Goal: Contribute content

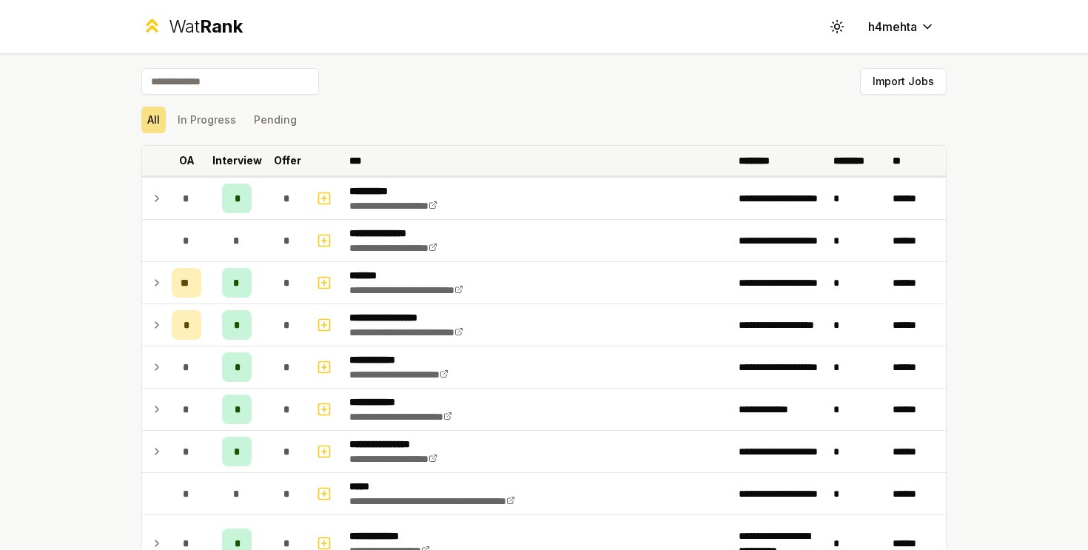
click at [292, 151] on th "Offer" at bounding box center [286, 161] width 41 height 30
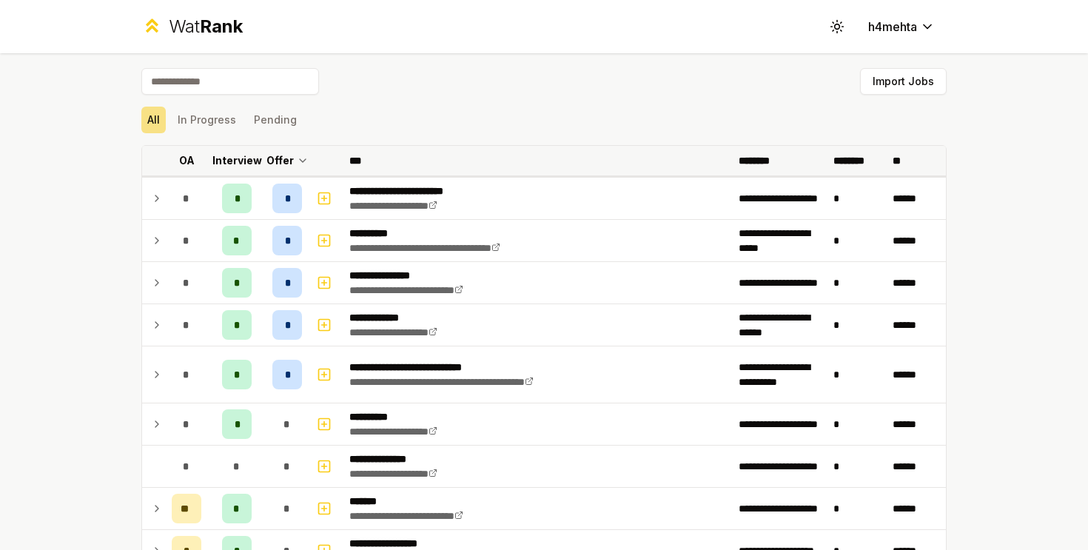
click at [292, 151] on th "Offer" at bounding box center [286, 161] width 41 height 30
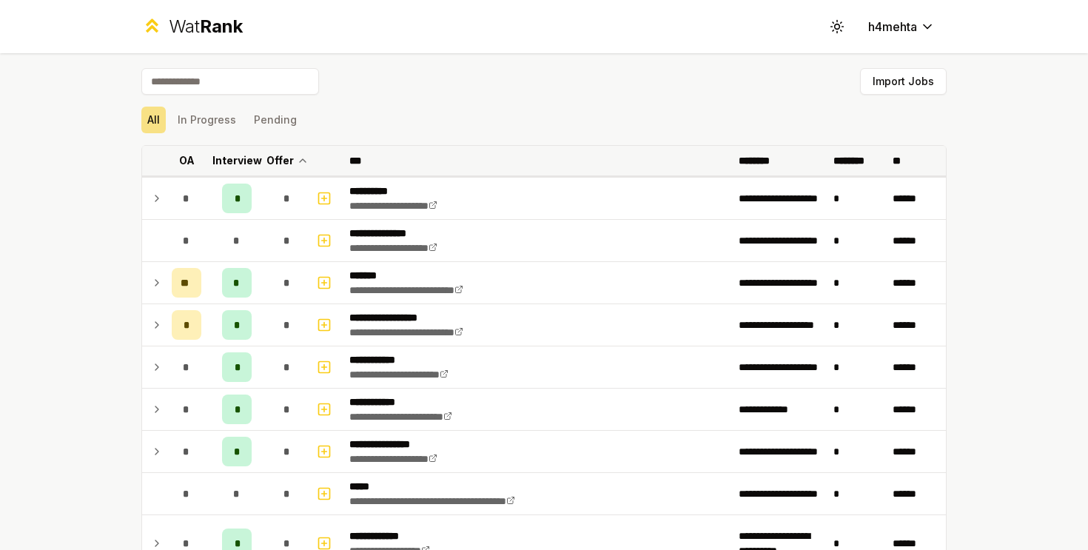
click at [292, 151] on th "Offer" at bounding box center [286, 161] width 41 height 30
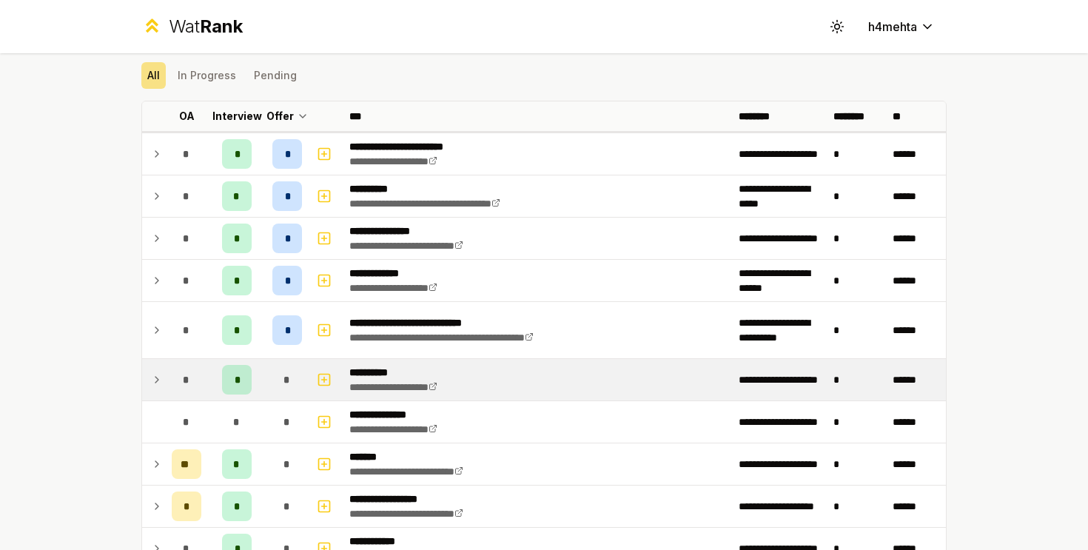
scroll to position [47, 0]
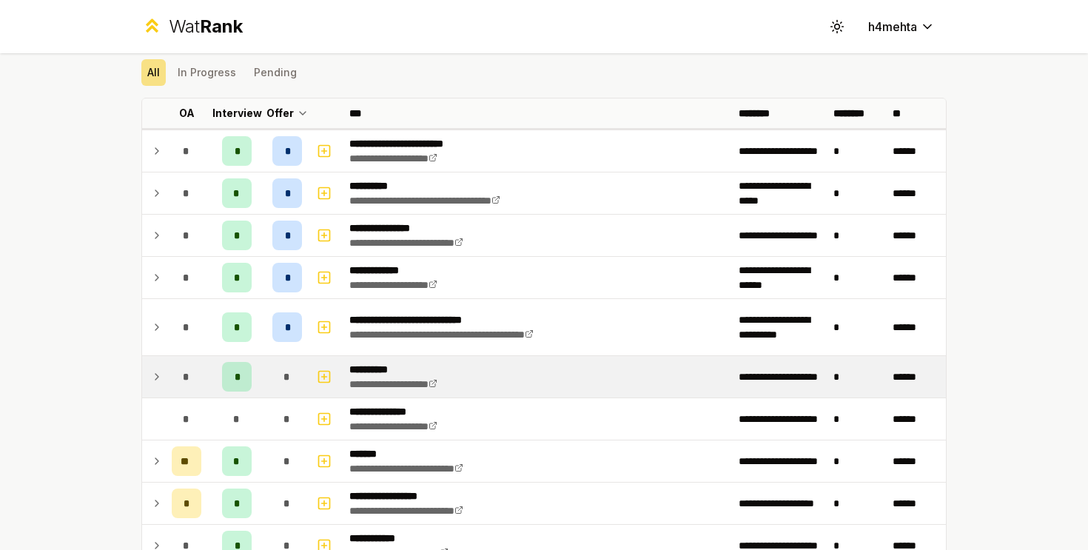
click at [283, 422] on div "*" at bounding box center [287, 419] width 30 height 30
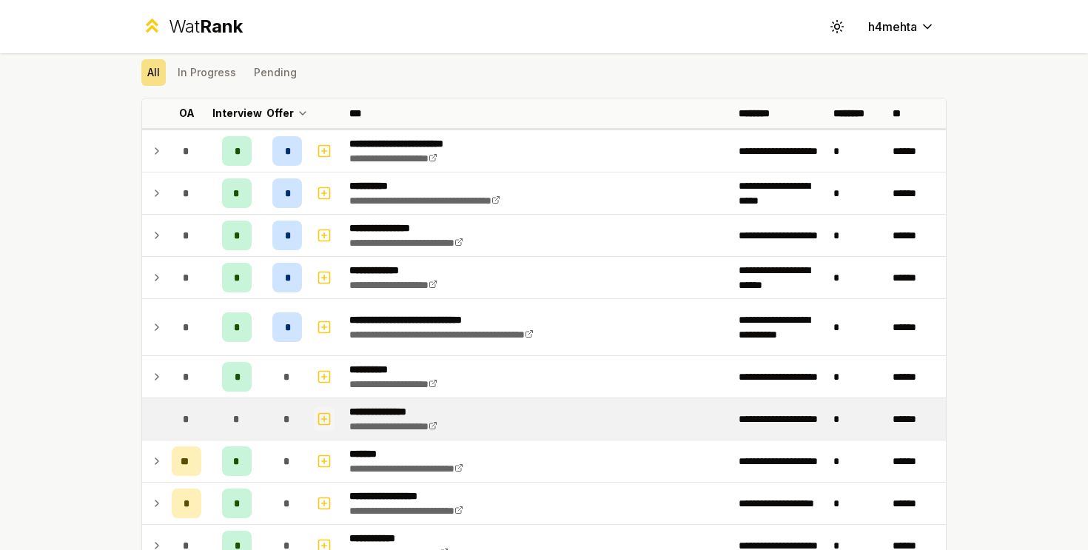
click at [322, 415] on icon "button" at bounding box center [324, 419] width 15 height 18
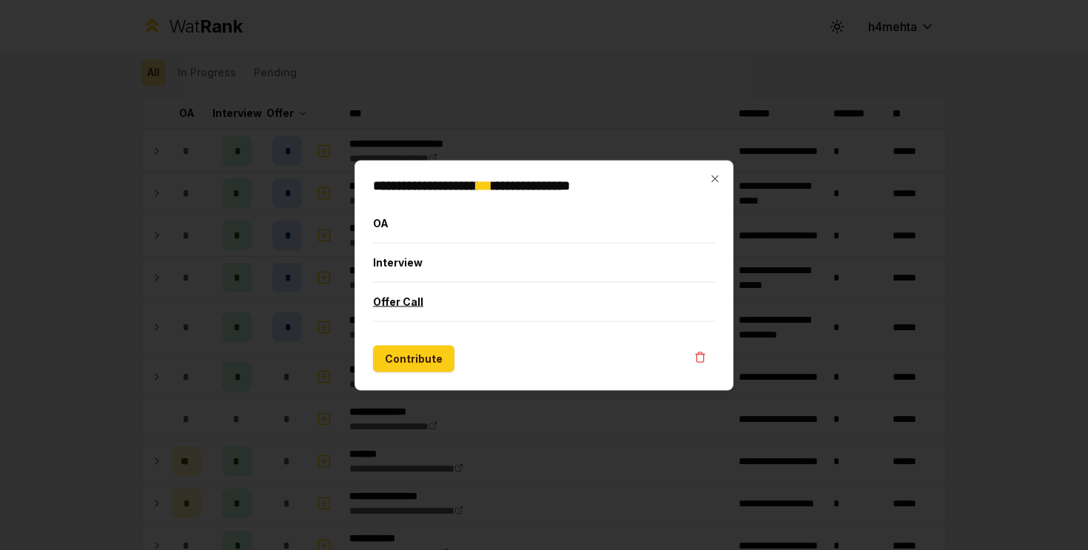
click at [412, 298] on button "Offer Call" at bounding box center [544, 301] width 342 height 38
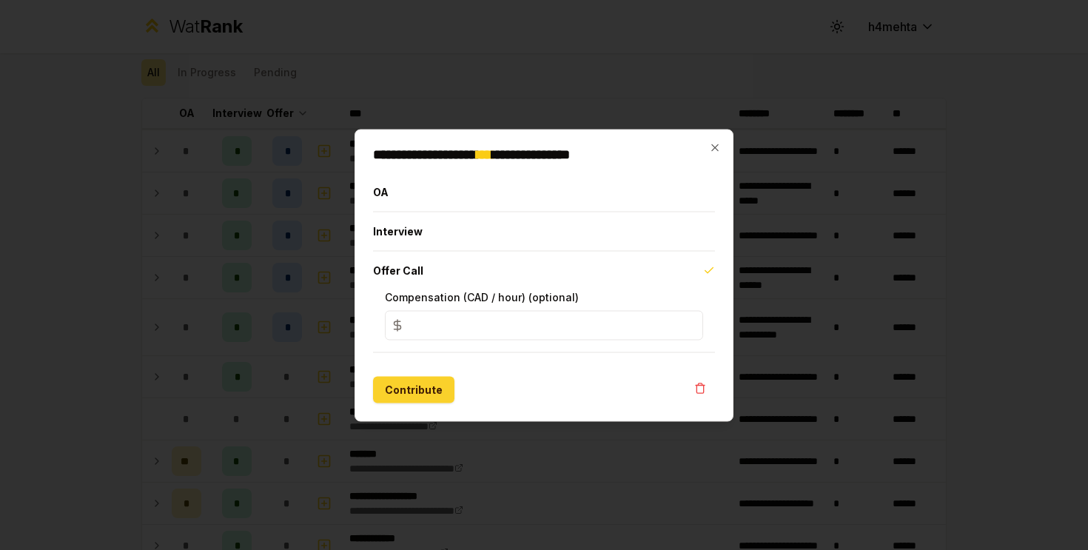
click at [423, 376] on button "Contribute" at bounding box center [413, 389] width 81 height 27
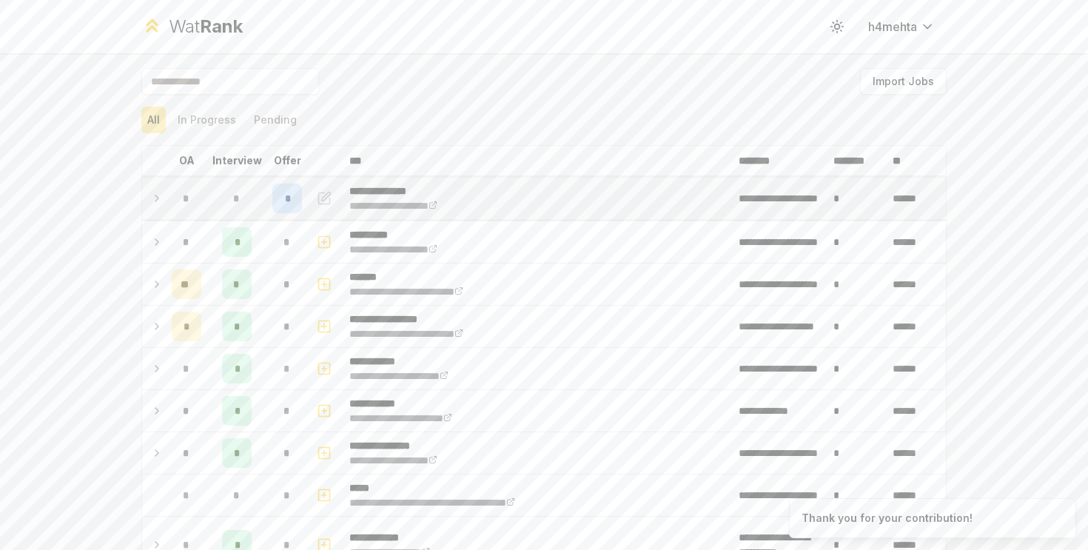
click at [299, 201] on div "*" at bounding box center [287, 199] width 30 height 30
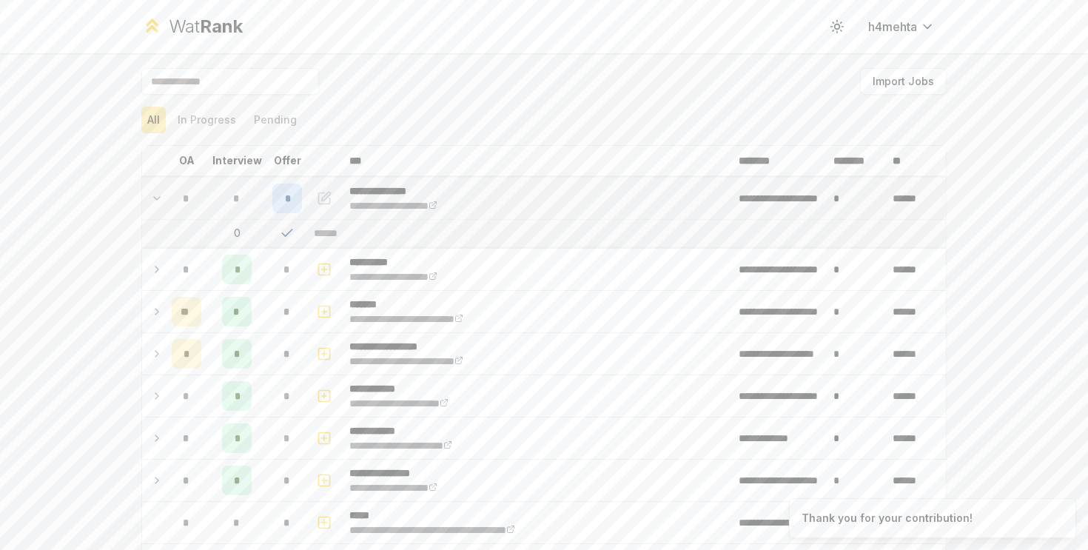
click at [298, 201] on div "*" at bounding box center [287, 199] width 30 height 30
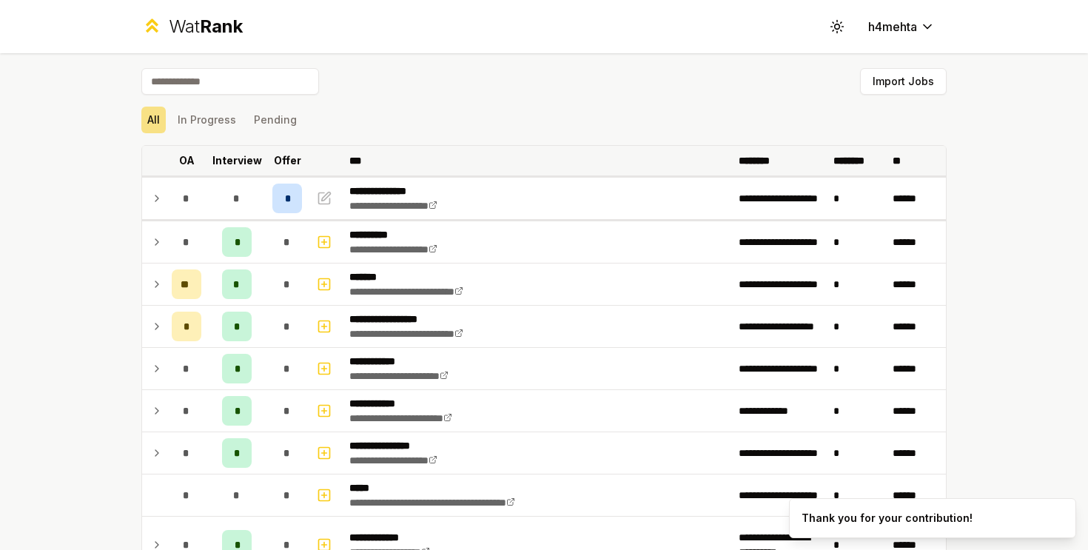
click at [292, 170] on th "Offer" at bounding box center [286, 161] width 41 height 30
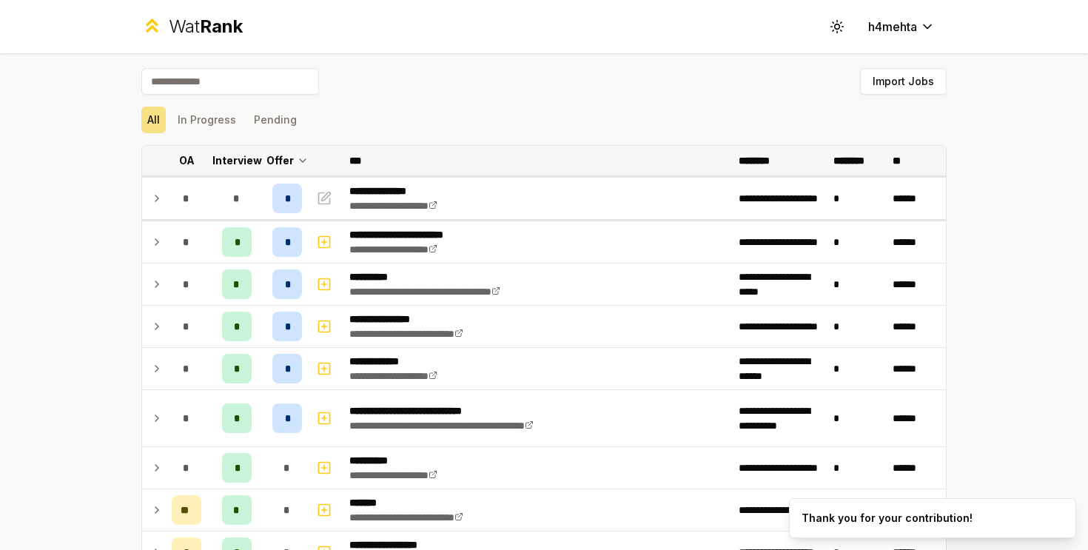
click at [293, 157] on th "Offer" at bounding box center [286, 161] width 41 height 30
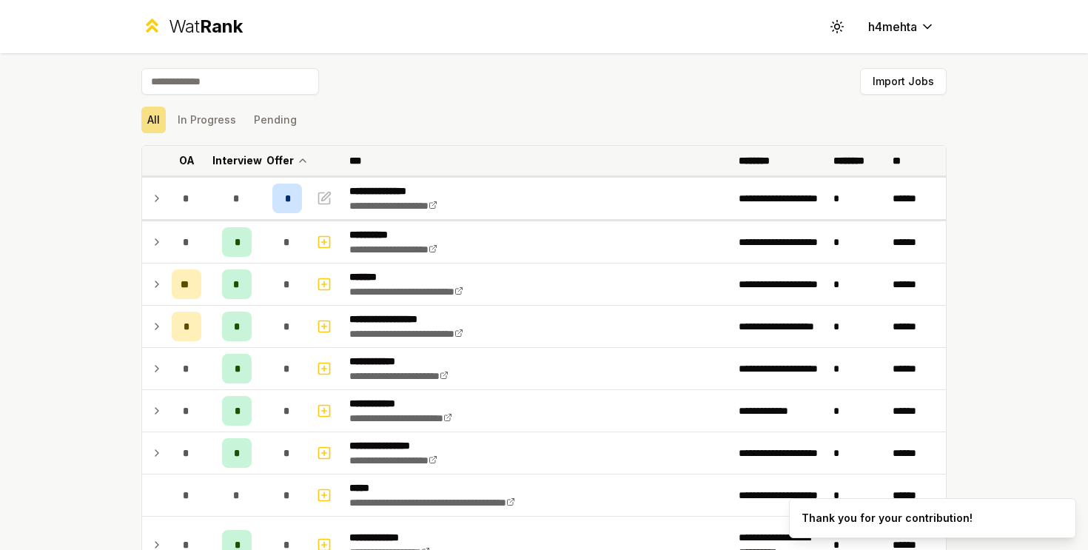
click at [293, 157] on th "Offer" at bounding box center [286, 161] width 41 height 30
click at [291, 158] on p "Offer" at bounding box center [287, 160] width 27 height 15
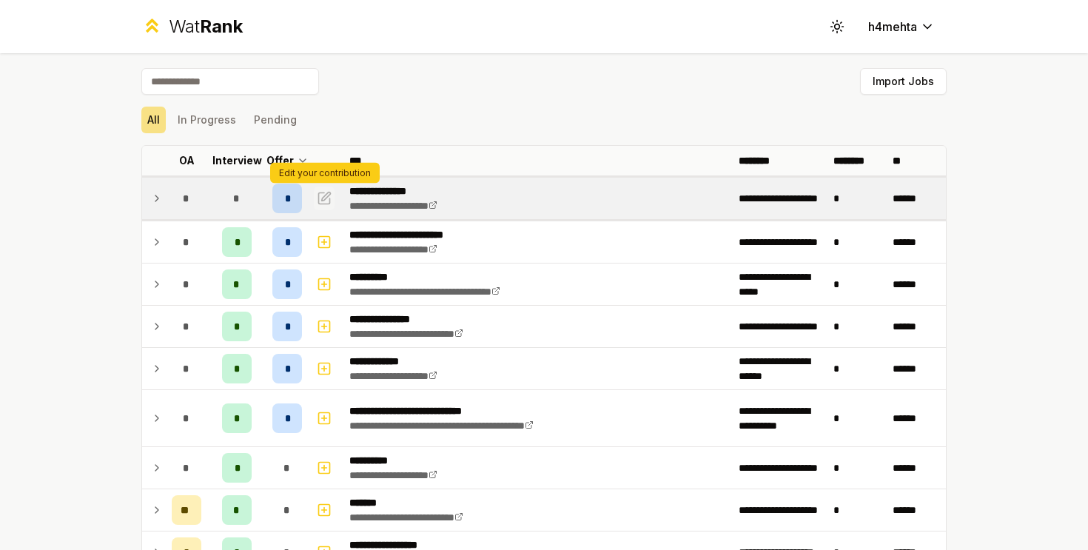
click at [324, 195] on icon "button" at bounding box center [326, 196] width 9 height 9
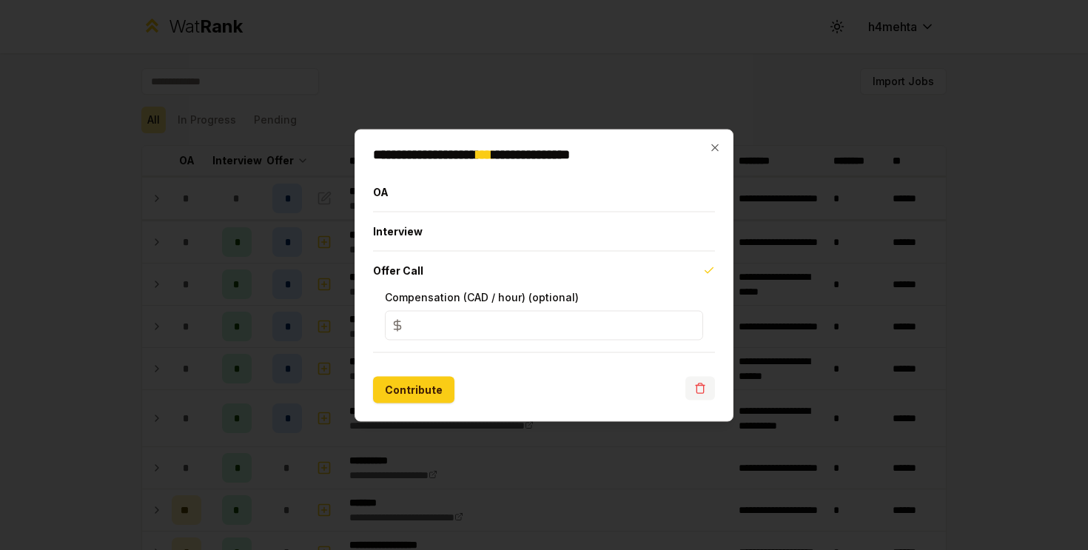
click at [700, 383] on icon "button" at bounding box center [700, 388] width 12 height 12
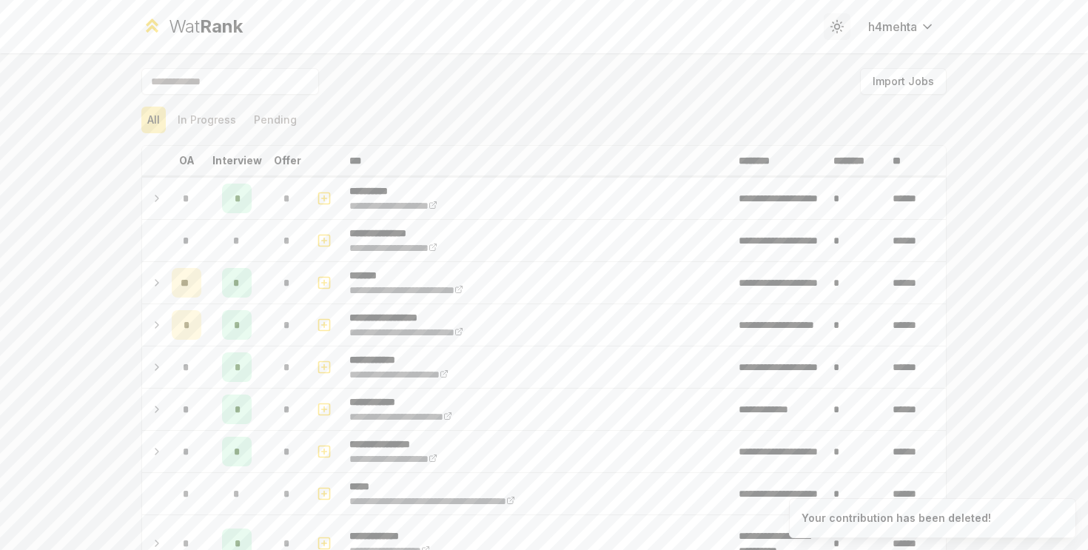
click at [835, 29] on circle at bounding box center [837, 26] width 4 height 4
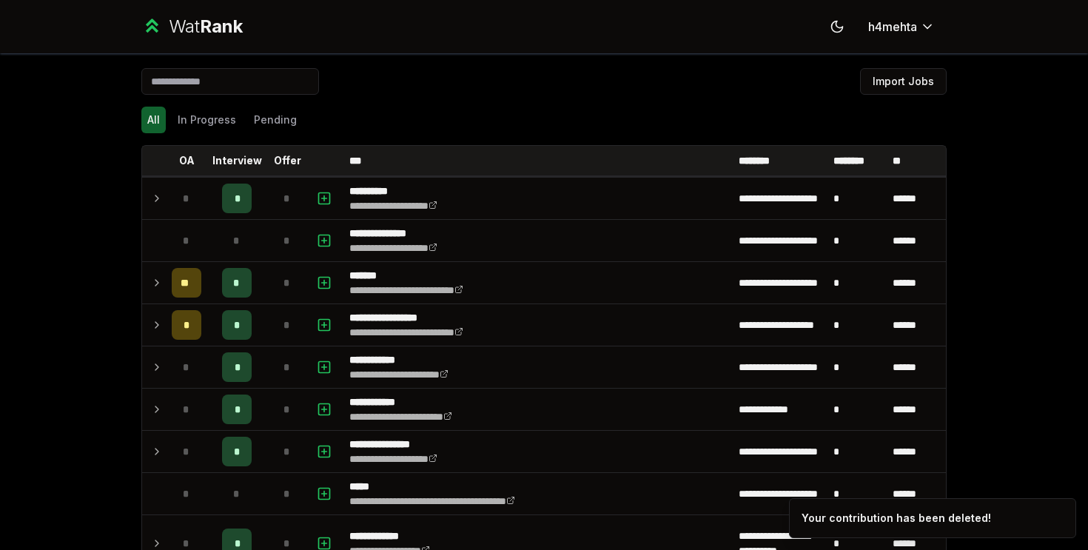
click at [92, 78] on div "**********" at bounding box center [544, 275] width 1088 height 550
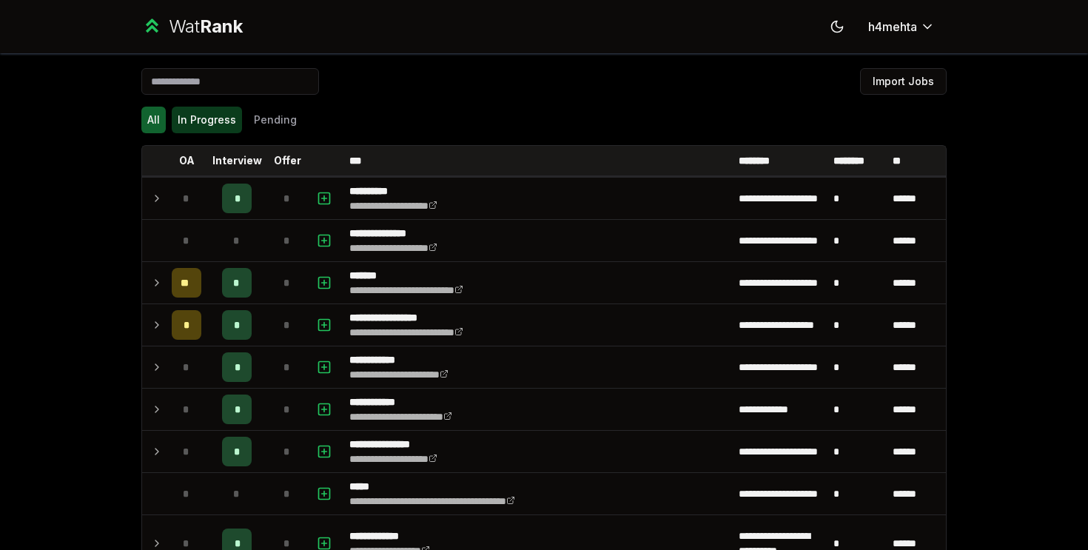
click at [218, 113] on button "In Progress" at bounding box center [207, 120] width 70 height 27
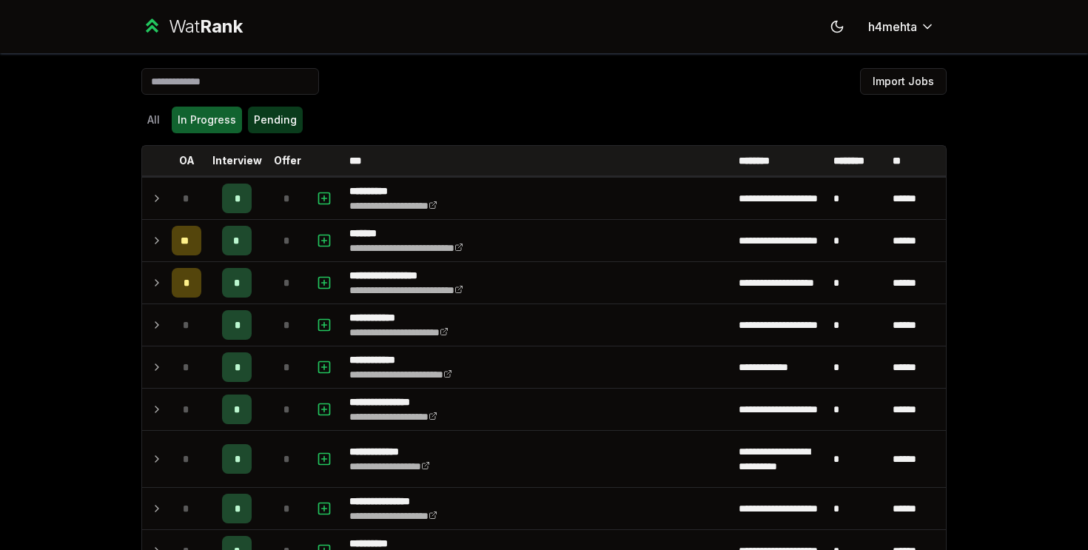
click at [276, 113] on button "Pending" at bounding box center [275, 120] width 55 height 27
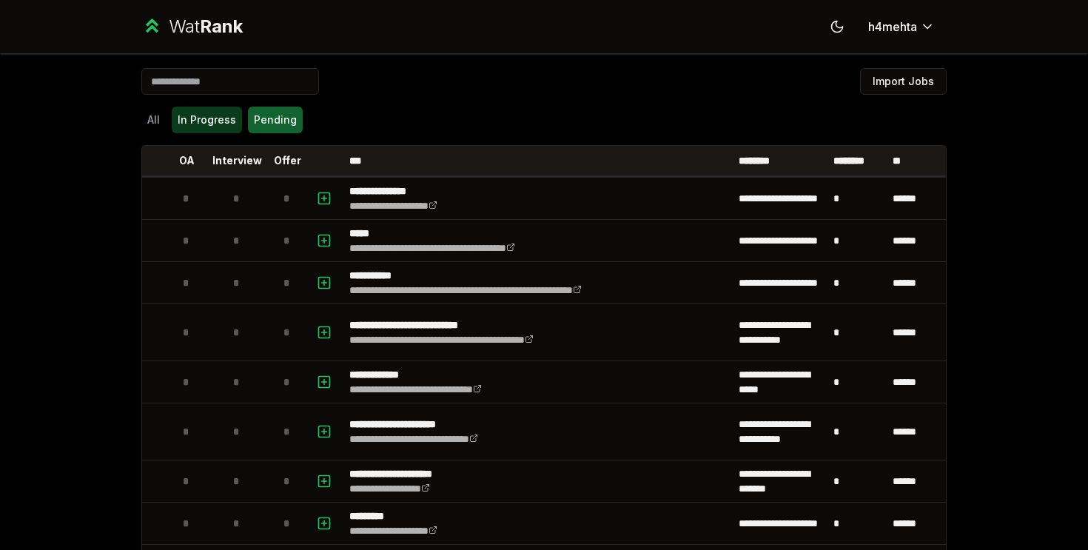
click at [216, 118] on button "In Progress" at bounding box center [207, 120] width 70 height 27
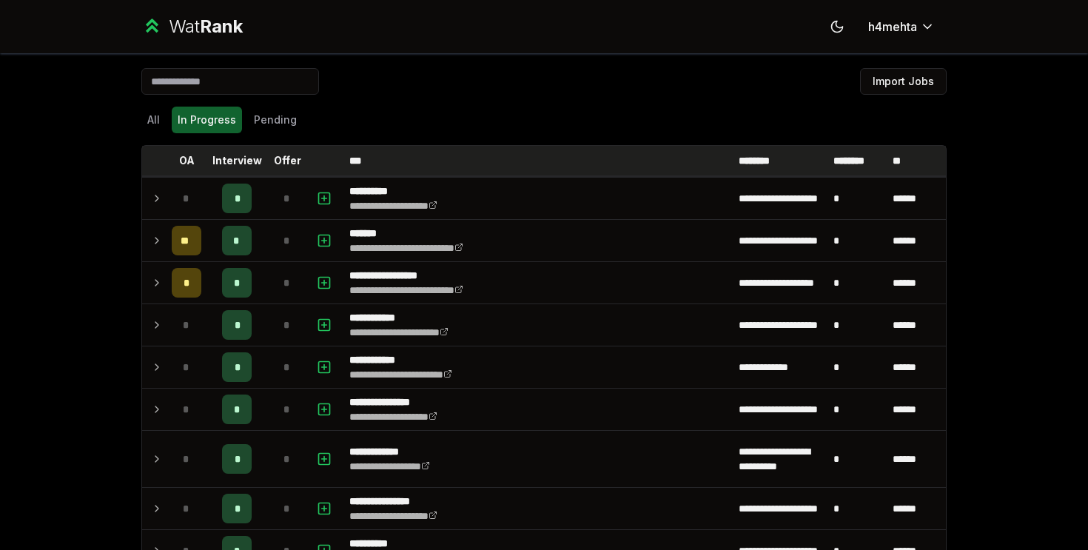
click at [295, 164] on p "Offer" at bounding box center [287, 160] width 27 height 15
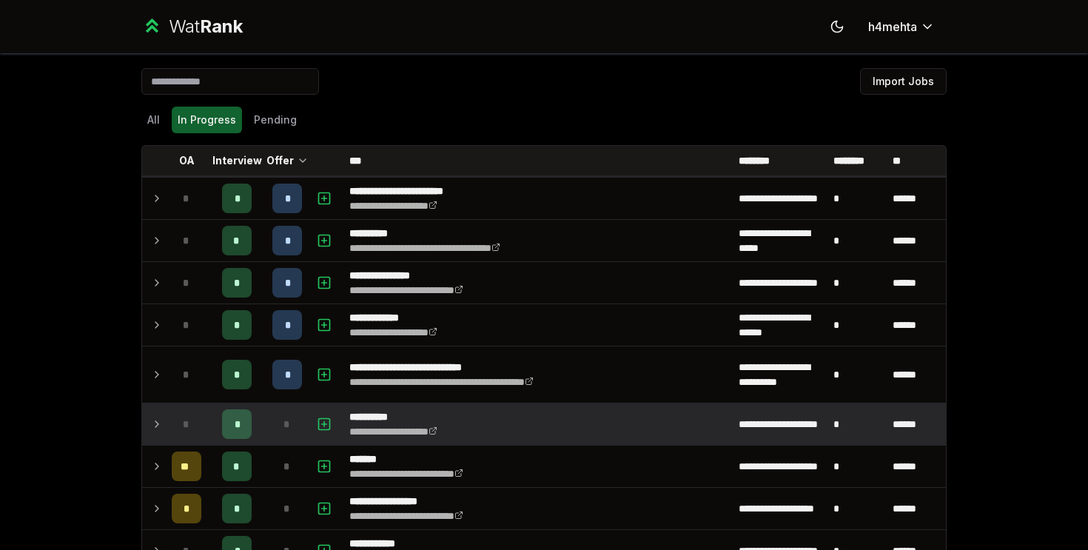
click at [153, 423] on icon at bounding box center [157, 424] width 12 height 18
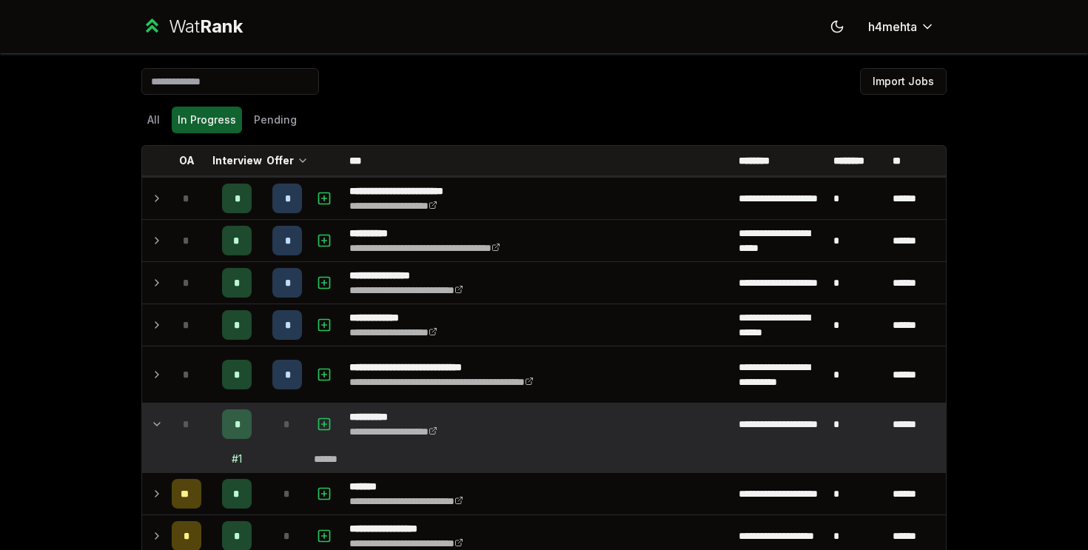
click at [154, 418] on icon at bounding box center [157, 424] width 12 height 18
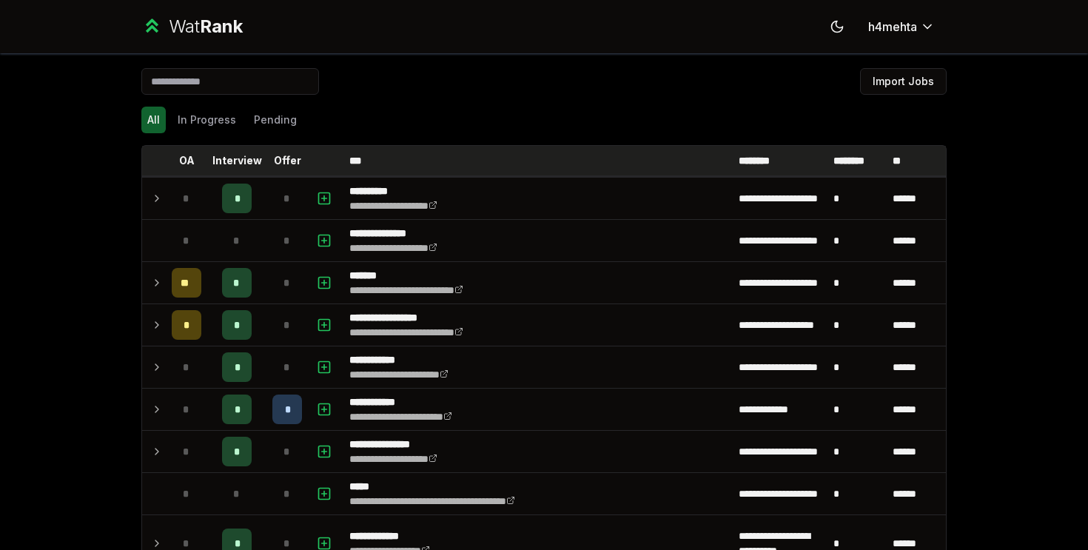
click at [291, 155] on p "Offer" at bounding box center [287, 160] width 27 height 15
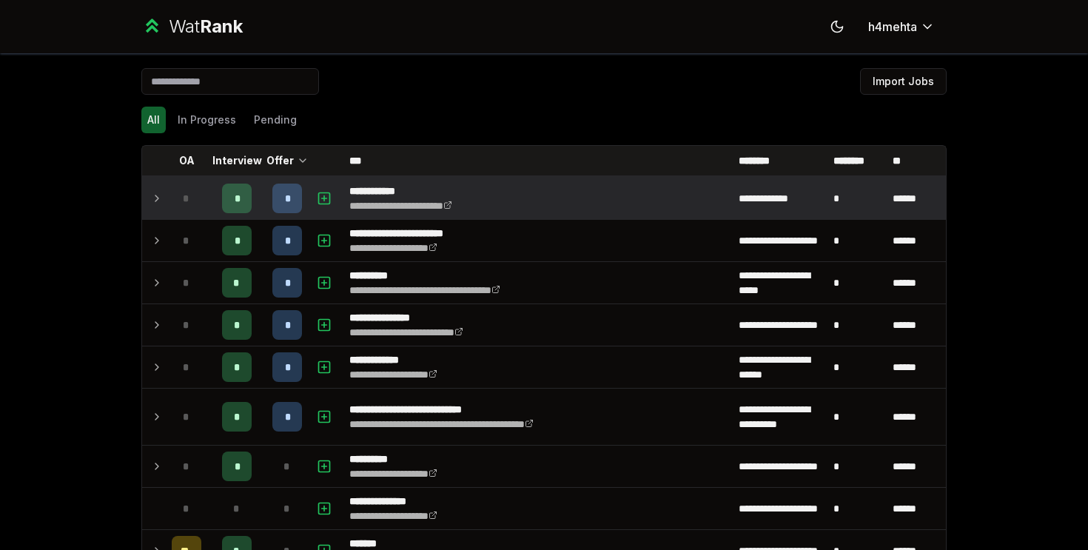
click at [152, 201] on icon at bounding box center [157, 199] width 12 height 18
